Goal: Information Seeking & Learning: Check status

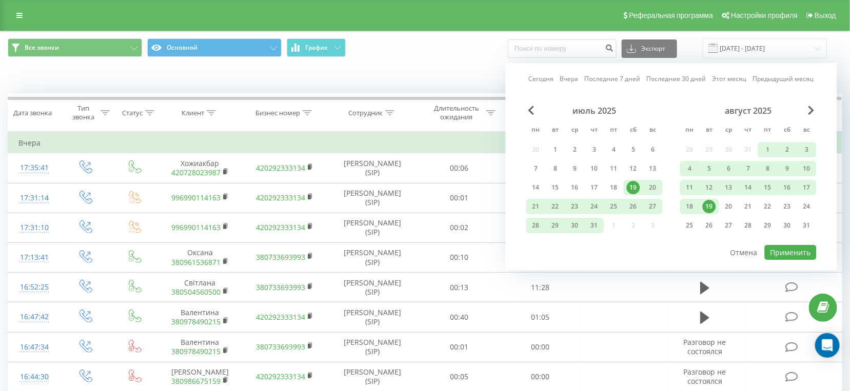
click at [692, 213] on div "18" at bounding box center [689, 206] width 13 height 13
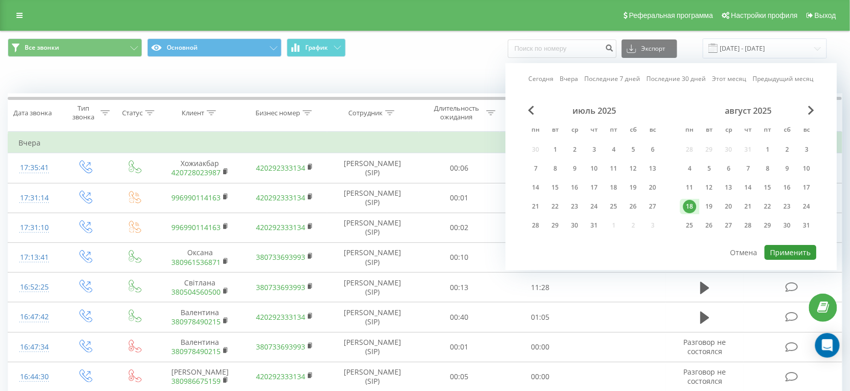
click at [778, 246] on button "Применить" at bounding box center [790, 252] width 52 height 15
type input "[DATE] - [DATE]"
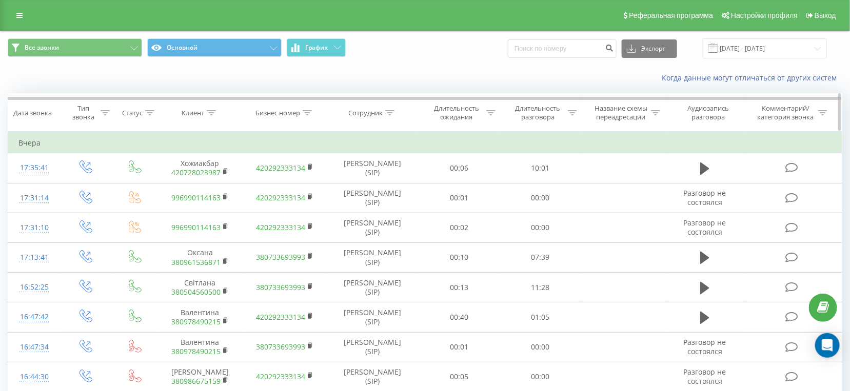
click at [644, 110] on div "Название схемы переадресации" at bounding box center [620, 112] width 55 height 17
click at [558, 114] on div "Длительность разговора" at bounding box center [537, 112] width 55 height 17
click at [555, 158] on div at bounding box center [534, 163] width 73 height 10
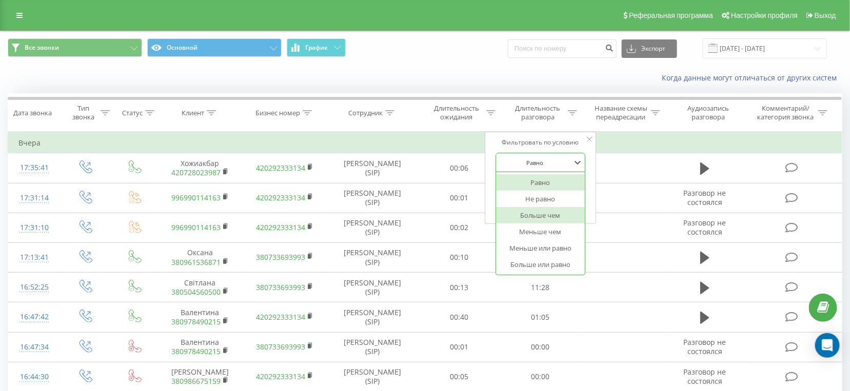
click at [548, 211] on div "Больше чем" at bounding box center [540, 215] width 89 height 16
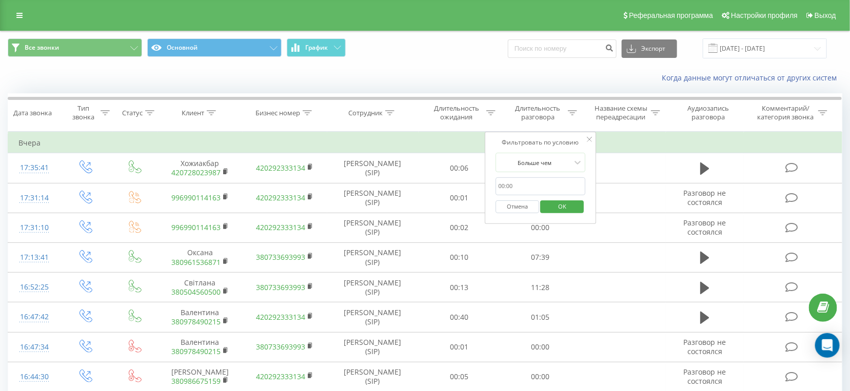
click at [542, 186] on input "text" at bounding box center [540, 186] width 90 height 18
type input "28"
click at [555, 209] on span "OK" at bounding box center [562, 206] width 29 height 16
click at [530, 111] on div "Длительность разговора" at bounding box center [537, 112] width 55 height 17
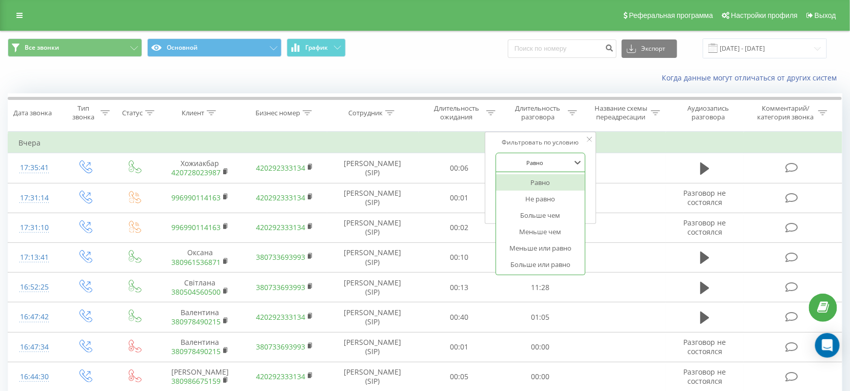
click at [535, 164] on div at bounding box center [534, 163] width 73 height 10
click at [531, 216] on div "Больше чем" at bounding box center [540, 215] width 89 height 16
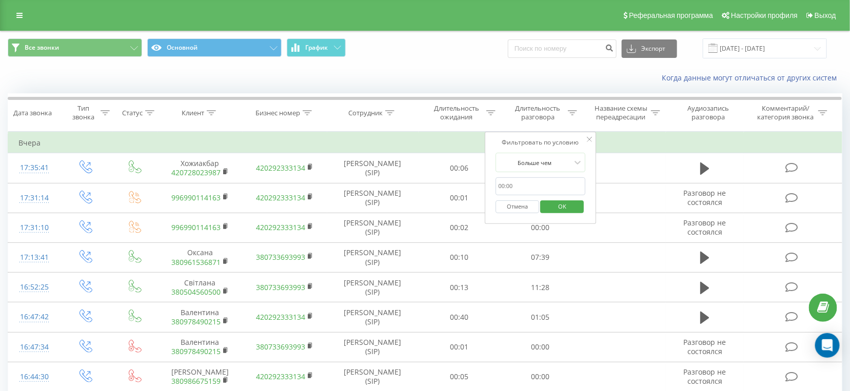
drag, startPoint x: 536, startPoint y: 186, endPoint x: 538, endPoint y: 193, distance: 7.5
click at [536, 186] on input "text" at bounding box center [540, 186] width 90 height 18
type input "28"
click at [553, 206] on span "OK" at bounding box center [562, 206] width 29 height 16
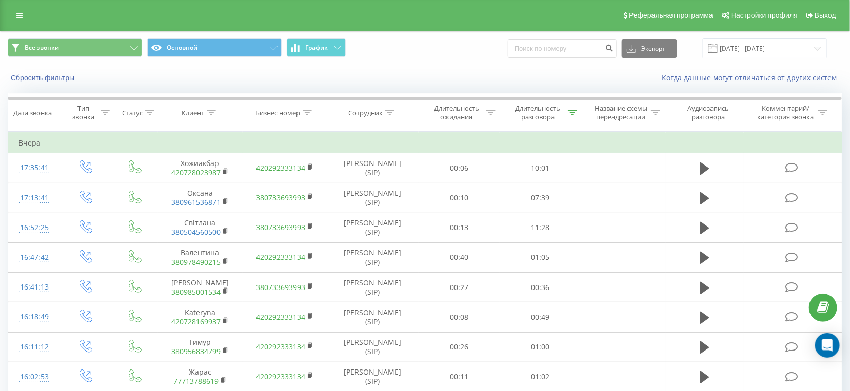
click at [751, 34] on div "Все звонки Основной График Экспорт .csv .xls .xlsx 19.07.2025 - 19.08.2025" at bounding box center [425, 48] width 849 height 34
click at [750, 41] on input "[DATE] - [DATE]" at bounding box center [764, 48] width 124 height 20
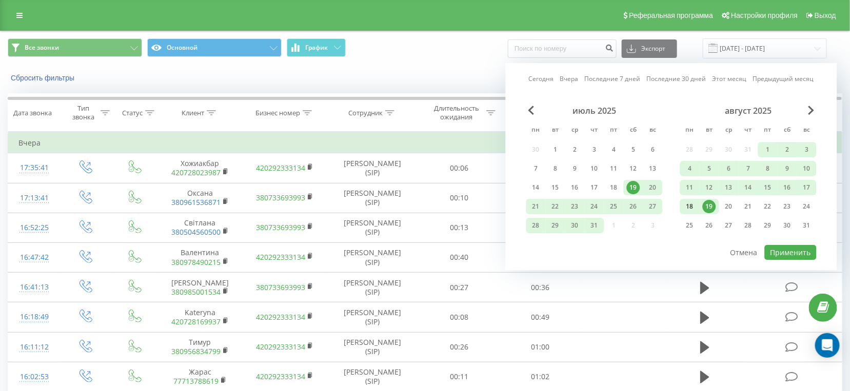
click at [690, 209] on div "18" at bounding box center [689, 206] width 13 height 13
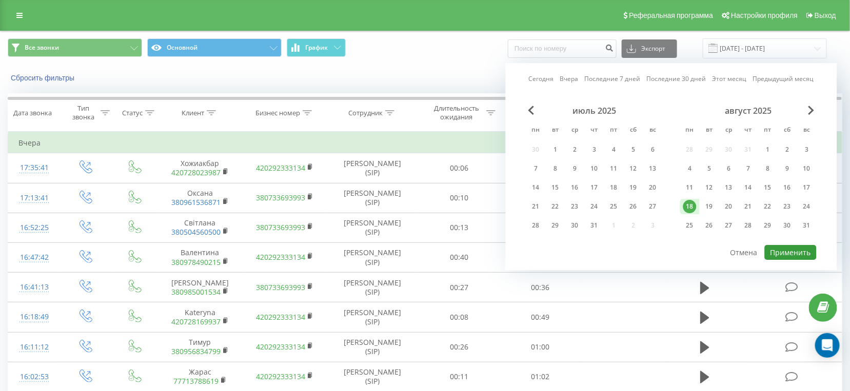
click at [774, 254] on button "Применить" at bounding box center [790, 252] width 52 height 15
type input "[DATE] - [DATE]"
